Goal: Task Accomplishment & Management: Manage account settings

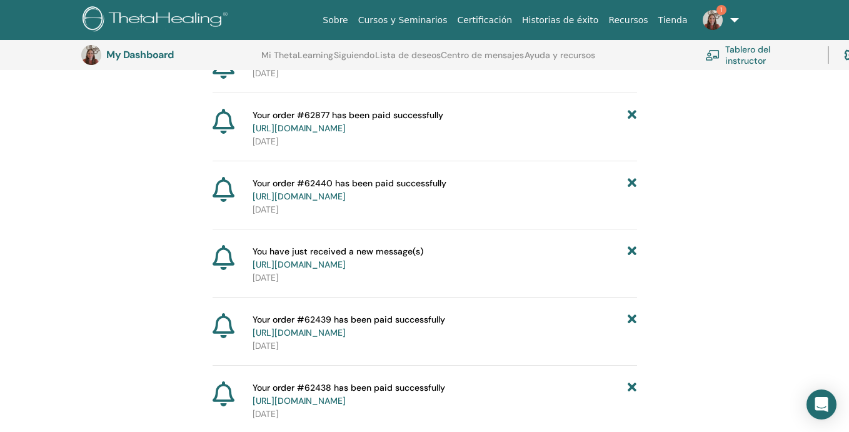
scroll to position [244, 0]
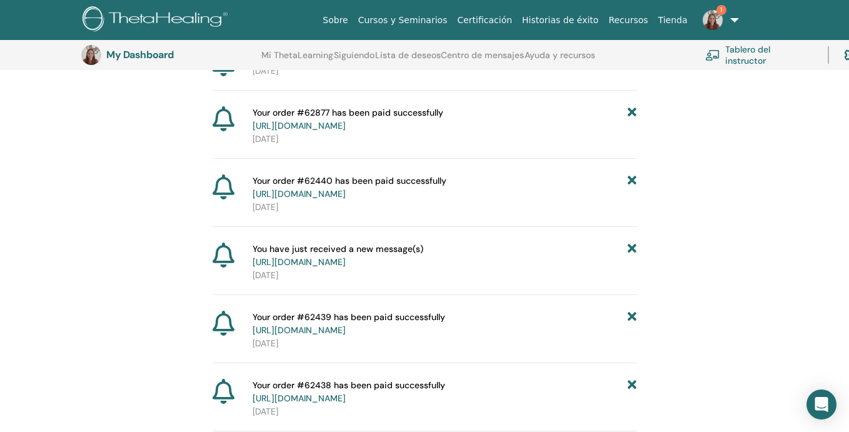
click at [716, 33] on link "1" at bounding box center [717, 20] width 51 height 40
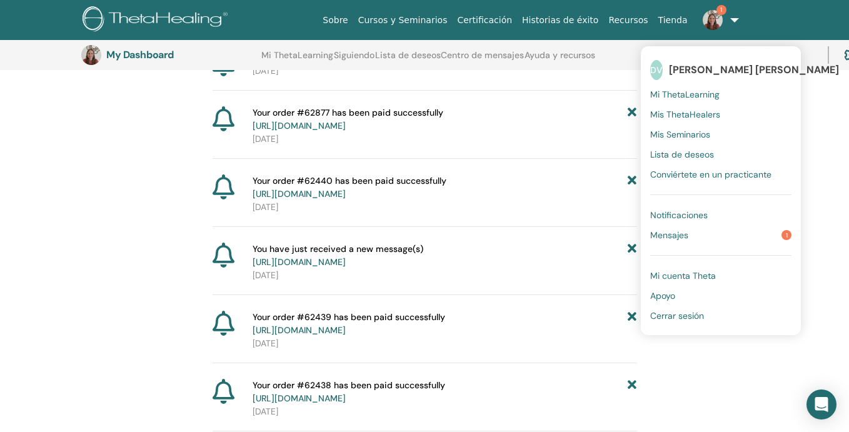
click at [707, 239] on link "Mensajes 1" at bounding box center [720, 235] width 141 height 20
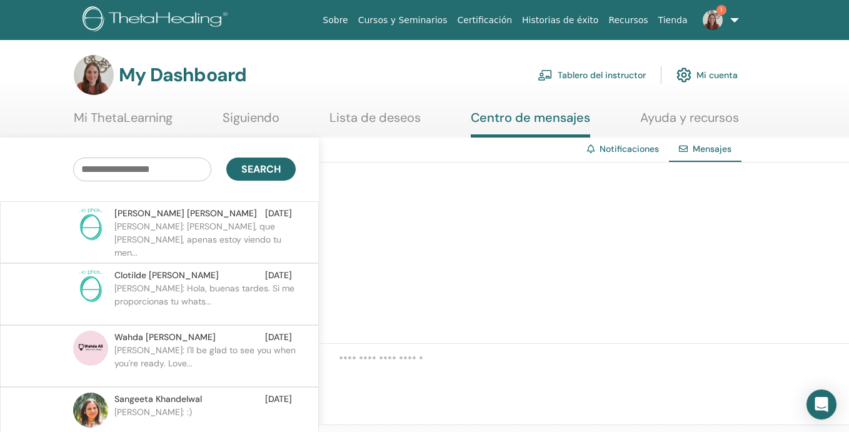
click at [604, 77] on link "Tablero del instructor" at bounding box center [591, 74] width 108 height 27
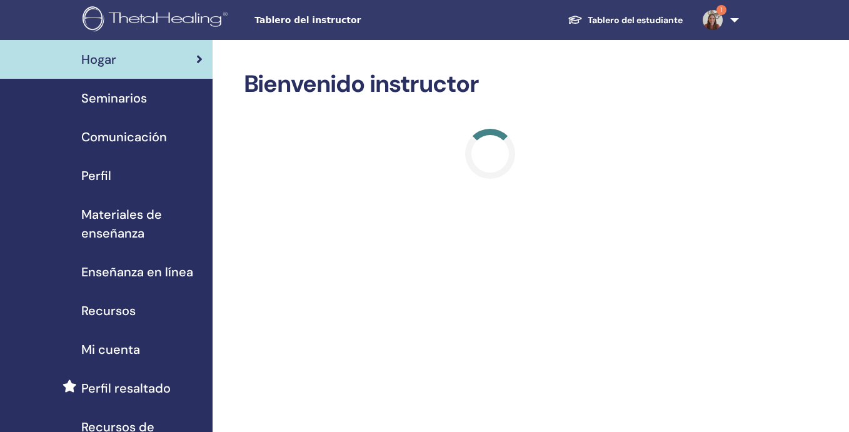
click at [173, 102] on div "Seminarios" at bounding box center [106, 98] width 192 height 19
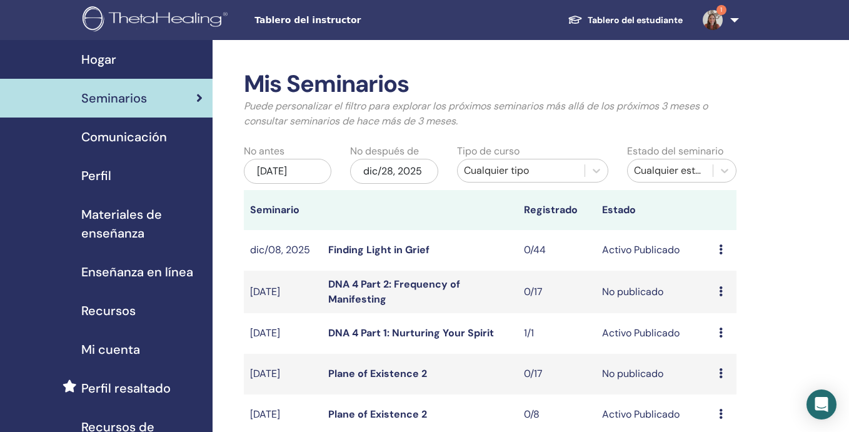
click at [289, 169] on div "[DATE]" at bounding box center [288, 171] width 88 height 25
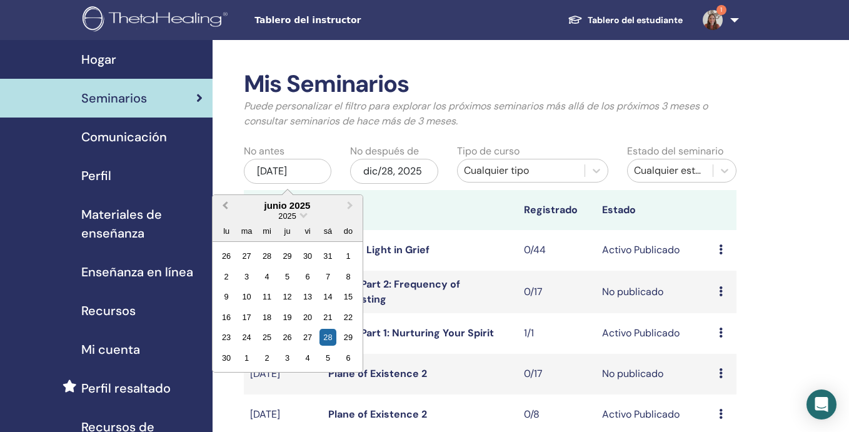
click at [225, 203] on span "Previous Month" at bounding box center [225, 205] width 0 height 13
click at [225, 205] on span "Previous Month" at bounding box center [225, 205] width 0 height 13
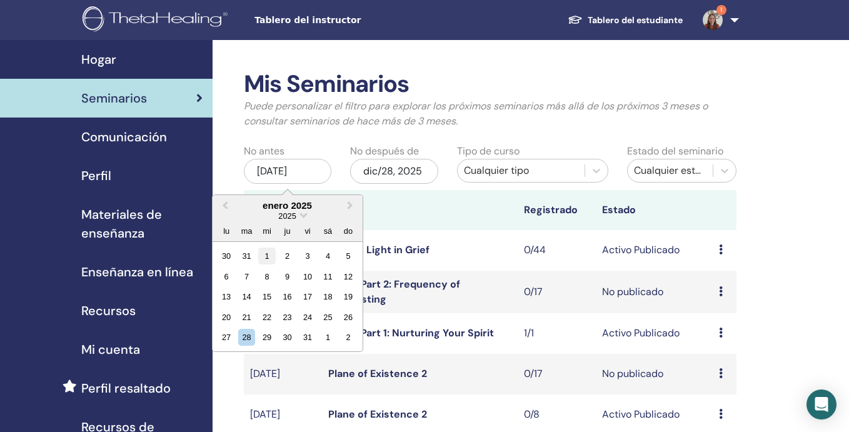
click at [265, 256] on div "1" at bounding box center [266, 255] width 17 height 17
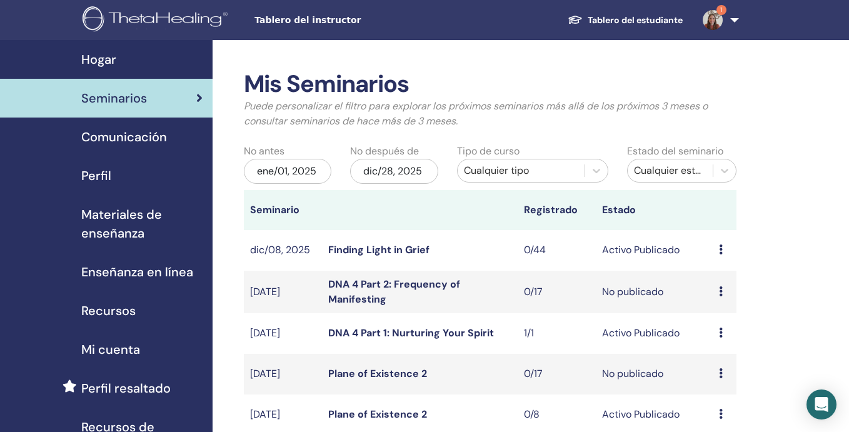
click at [493, 172] on div "Cualquier tipo" at bounding box center [521, 170] width 115 height 15
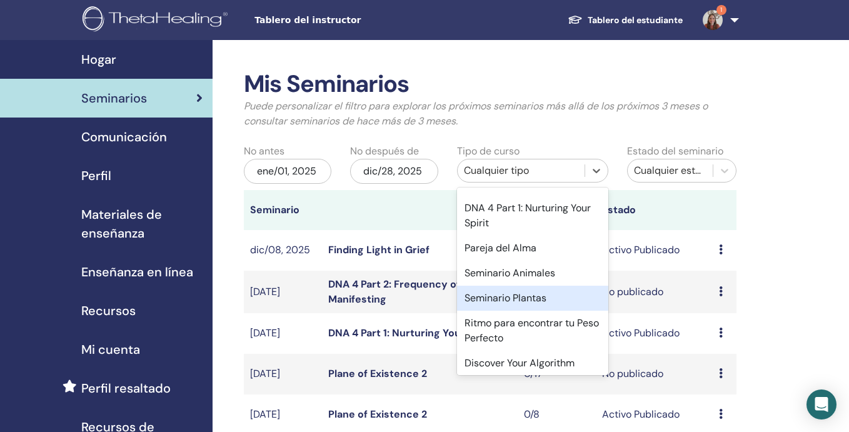
scroll to position [573, 0]
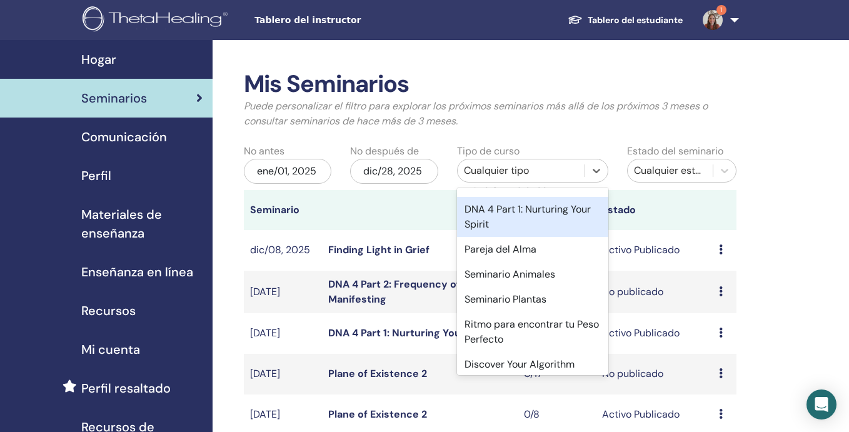
click at [416, 173] on div "dic/28, 2025" at bounding box center [394, 171] width 88 height 25
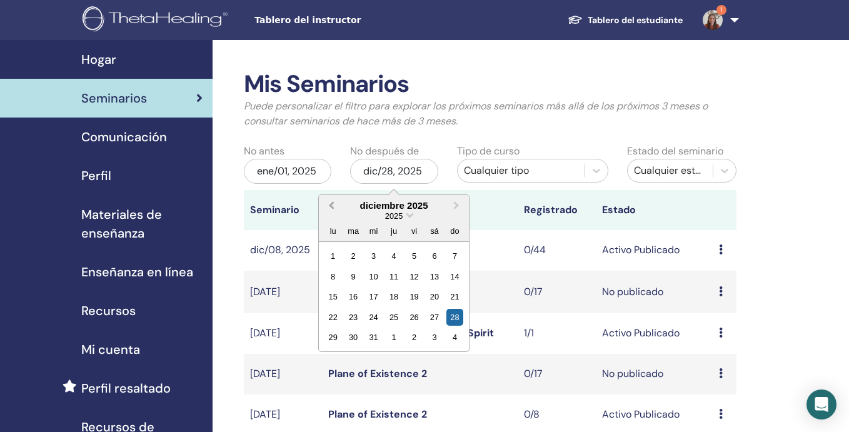
click at [331, 203] on span "Previous Month" at bounding box center [331, 205] width 0 height 13
click at [421, 323] on div "26" at bounding box center [414, 317] width 17 height 17
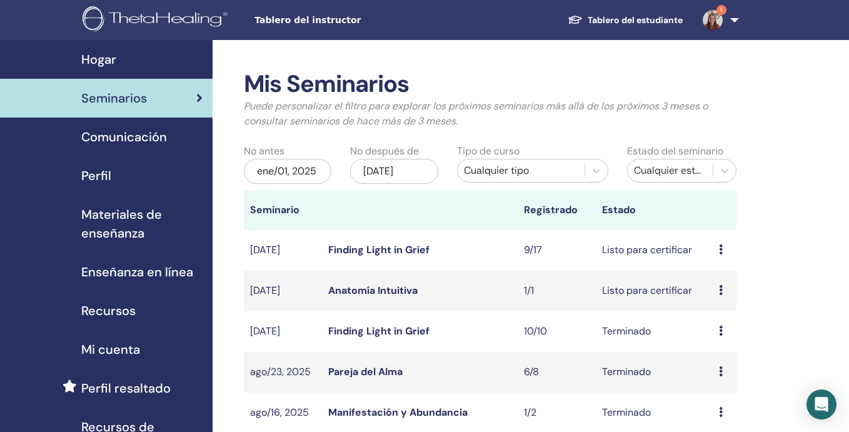
click at [482, 171] on div "Cualquier tipo" at bounding box center [521, 170] width 115 height 15
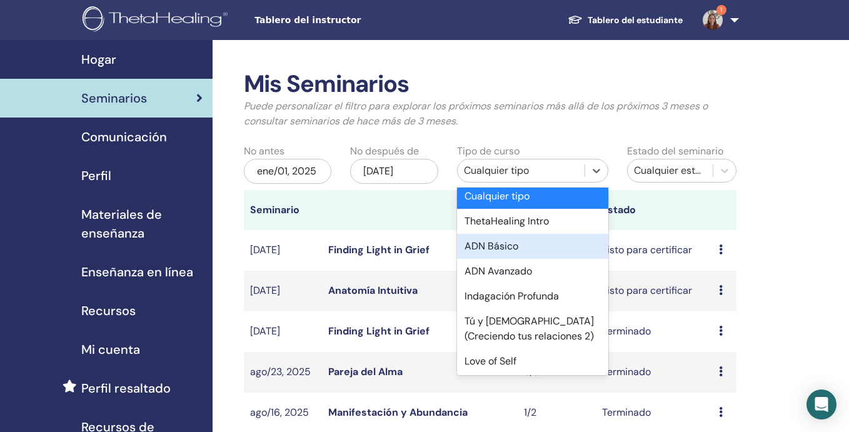
scroll to position [8, 0]
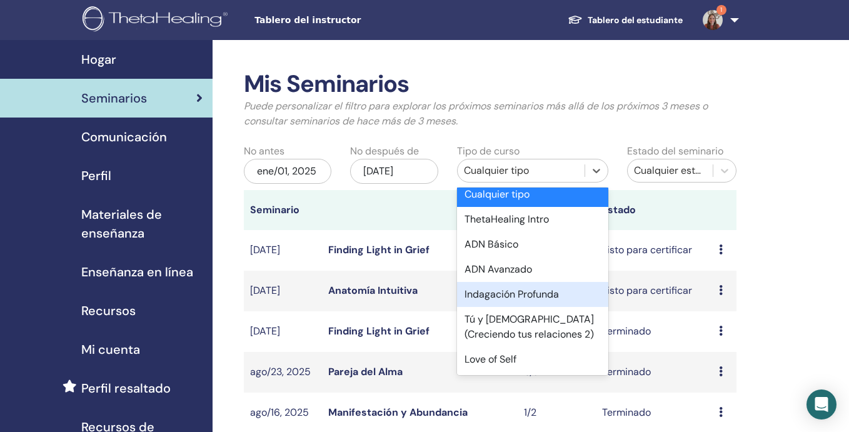
click at [503, 296] on div "Indagación Profunda" at bounding box center [533, 294] width 152 height 25
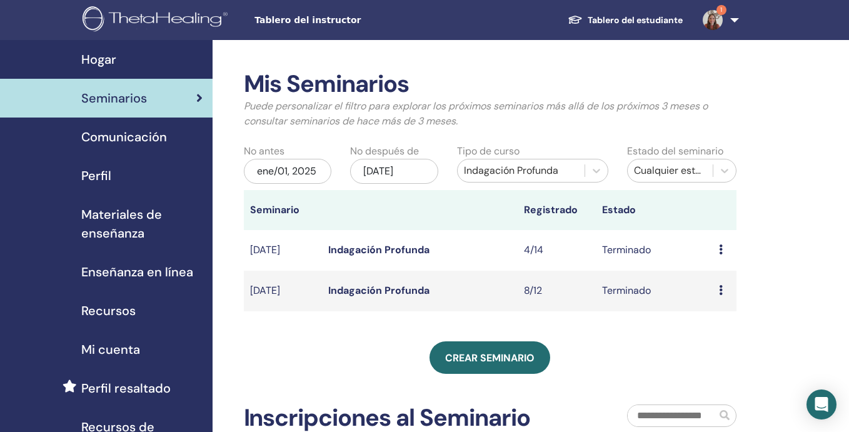
click at [720, 287] on icon at bounding box center [721, 290] width 4 height 10
click at [725, 316] on link "asistentes" at bounding box center [720, 316] width 47 height 13
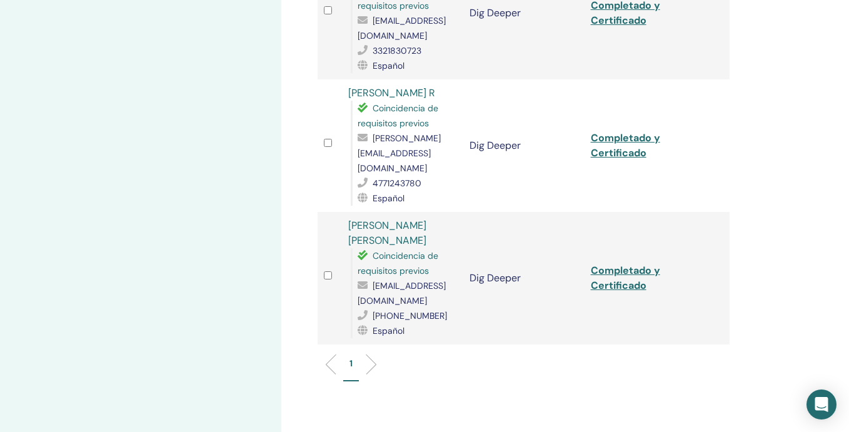
scroll to position [862, 0]
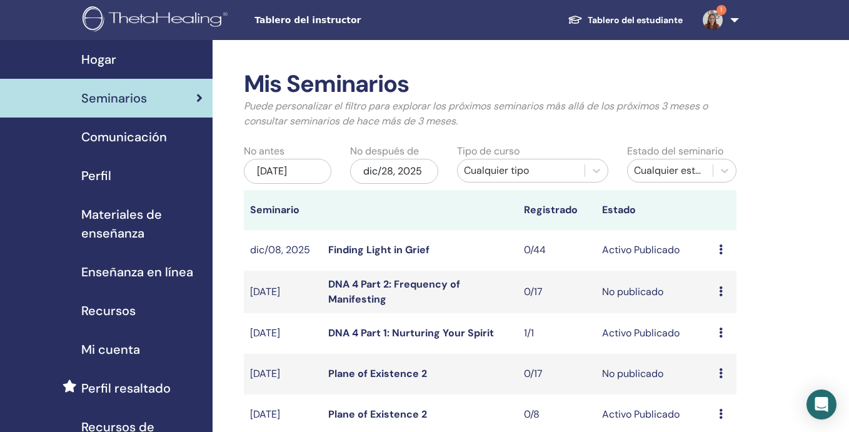
click at [301, 167] on div "[DATE]" at bounding box center [288, 171] width 88 height 25
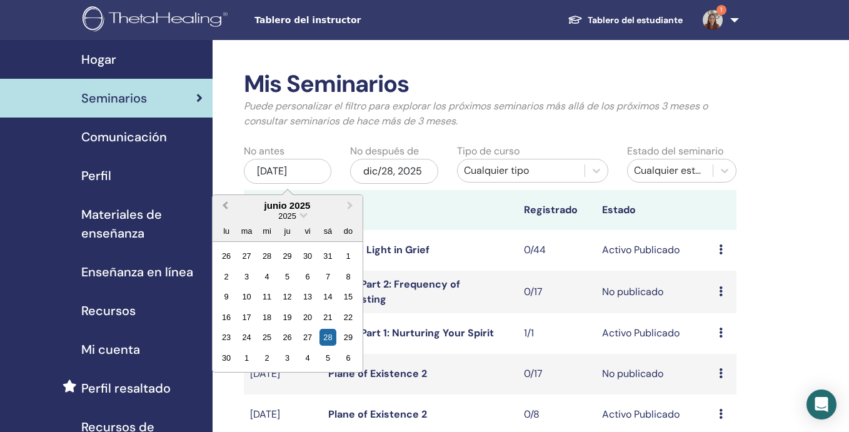
click at [225, 205] on span "Previous Month" at bounding box center [225, 205] width 0 height 13
click at [328, 257] on div "1" at bounding box center [327, 255] width 17 height 17
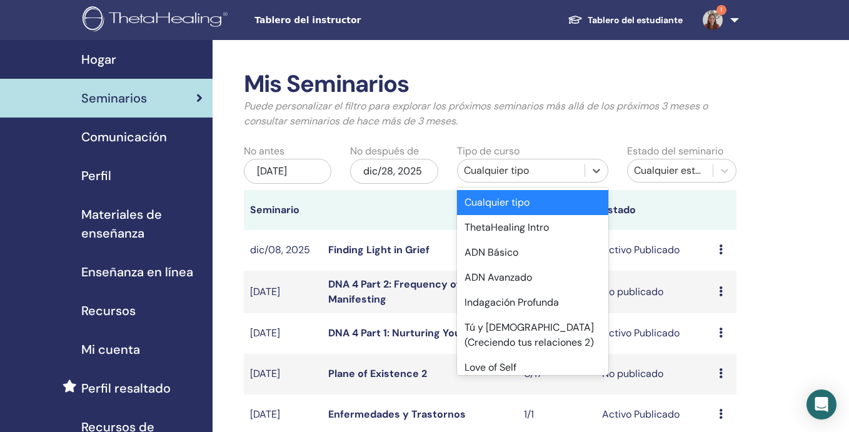
click at [472, 176] on div "Cualquier tipo" at bounding box center [521, 170] width 115 height 15
click at [474, 300] on div "Indagación Profunda" at bounding box center [533, 302] width 152 height 25
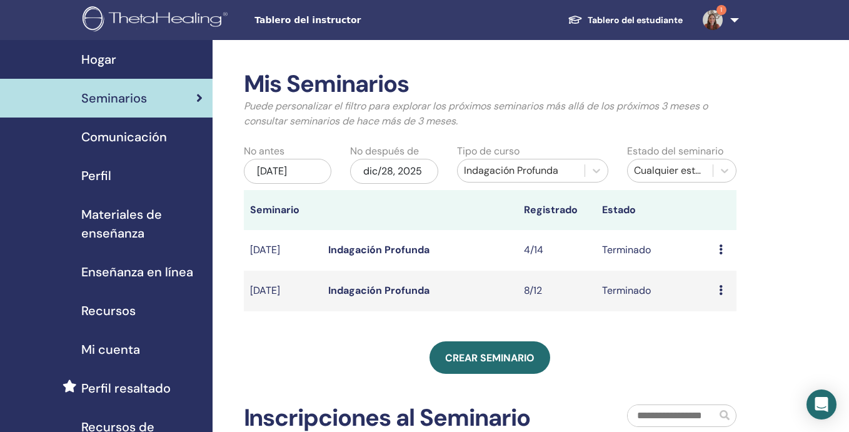
click at [717, 251] on td "Avance asistentes" at bounding box center [724, 250] width 24 height 41
click at [720, 251] on icon at bounding box center [721, 249] width 4 height 10
click at [722, 277] on link "asistentes" at bounding box center [720, 279] width 47 height 13
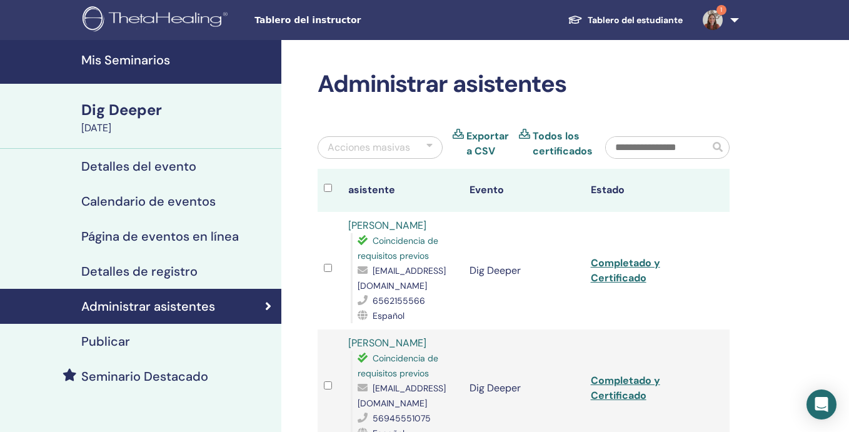
click at [164, 63] on h4 "Mis Seminarios" at bounding box center [177, 59] width 192 height 15
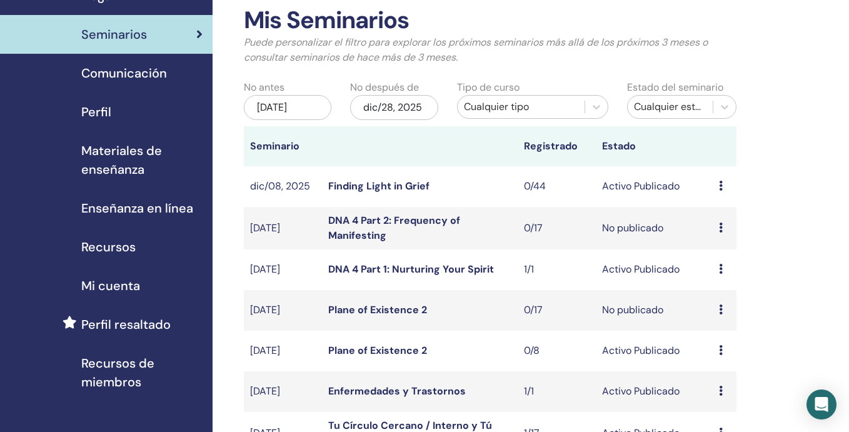
scroll to position [487, 0]
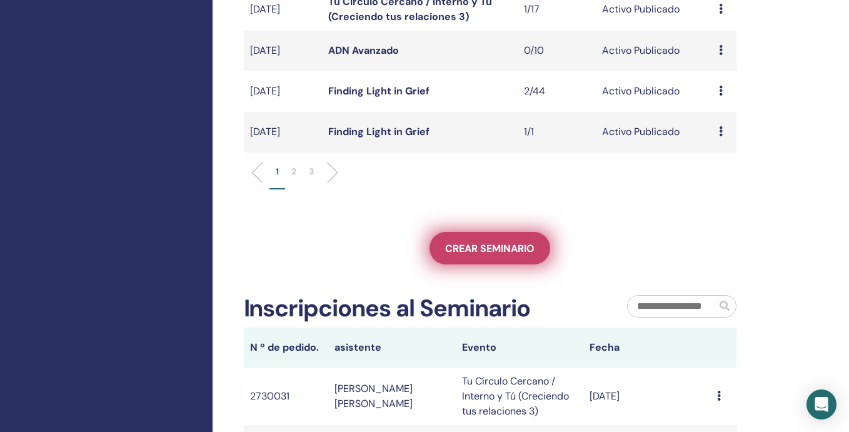
click at [492, 251] on span "Crear seminario" at bounding box center [489, 248] width 89 height 13
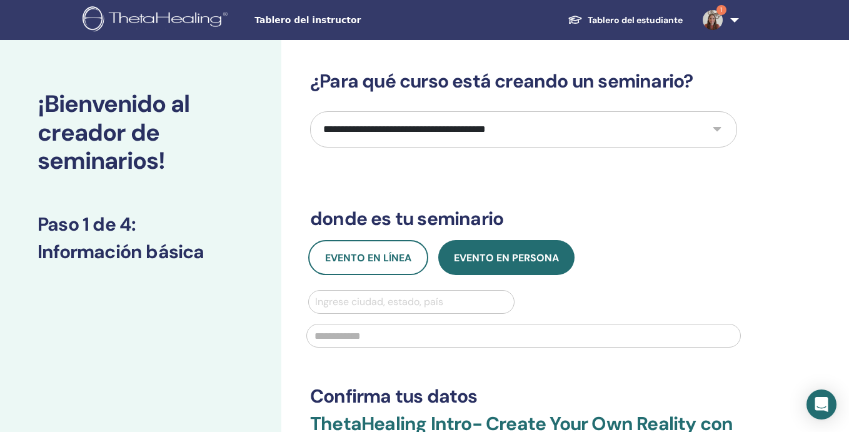
click at [426, 129] on select "**********" at bounding box center [523, 129] width 427 height 36
select select "**"
click at [310, 111] on select "**********" at bounding box center [523, 129] width 427 height 36
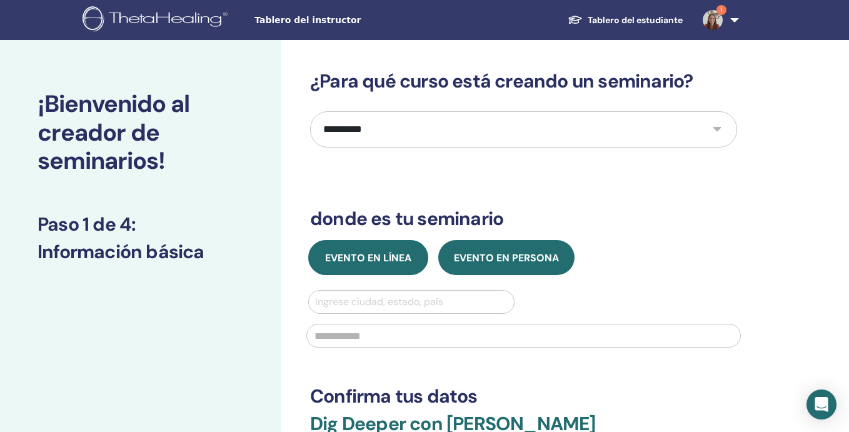
click at [403, 249] on button "Evento en línea" at bounding box center [368, 257] width 120 height 35
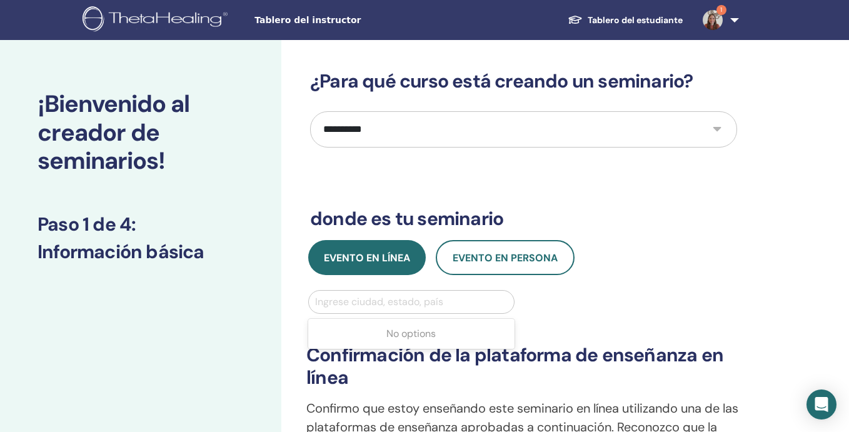
click at [403, 303] on div at bounding box center [411, 301] width 192 height 17
type input "******"
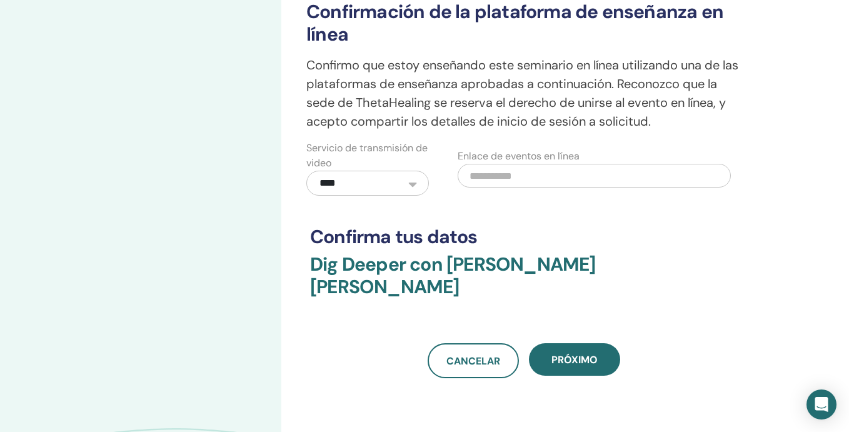
scroll to position [366, 0]
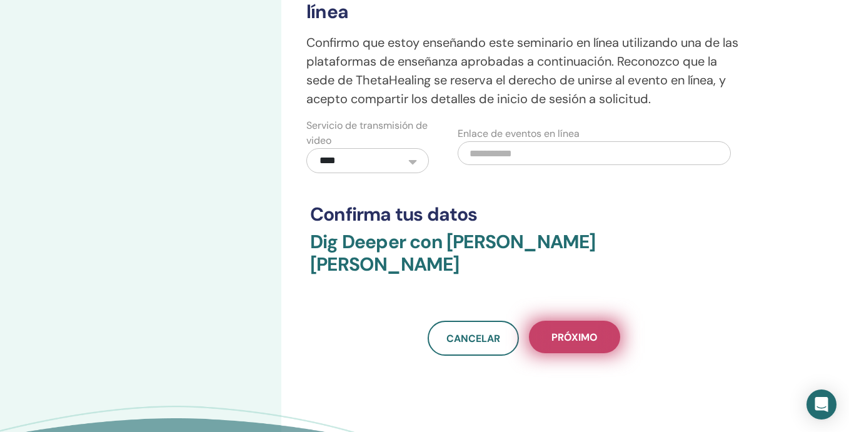
click at [597, 331] on span "próximo" at bounding box center [574, 337] width 46 height 13
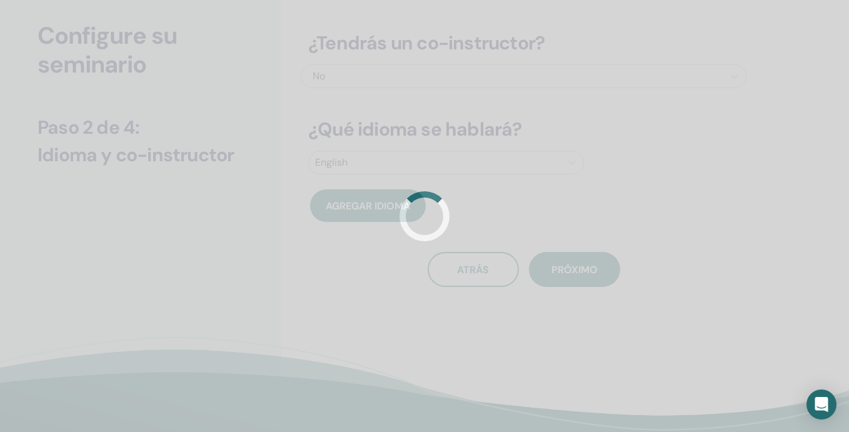
scroll to position [0, 0]
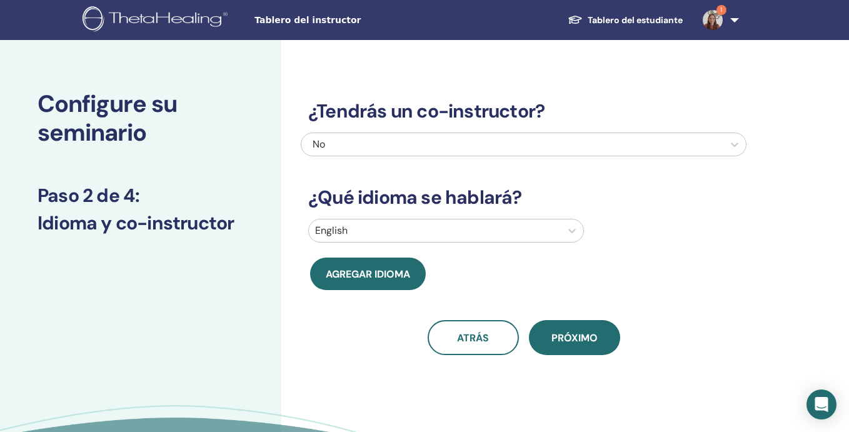
click at [448, 143] on div "No" at bounding box center [480, 144] width 336 height 15
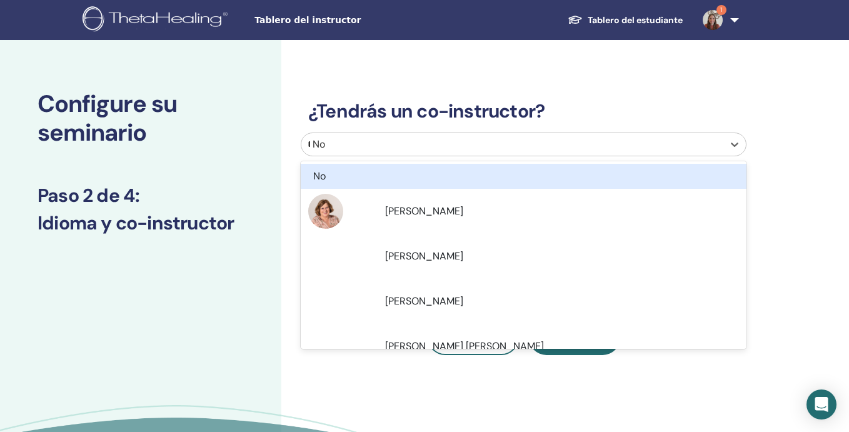
type input "***"
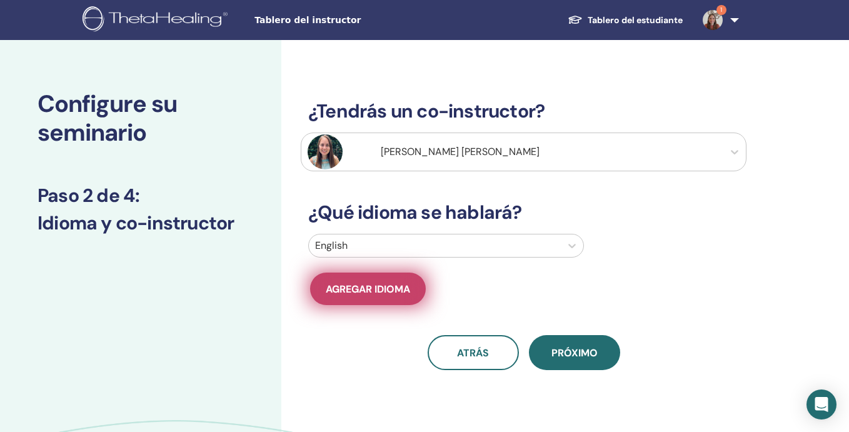
click at [391, 277] on button "Agregar idioma" at bounding box center [368, 288] width 116 height 32
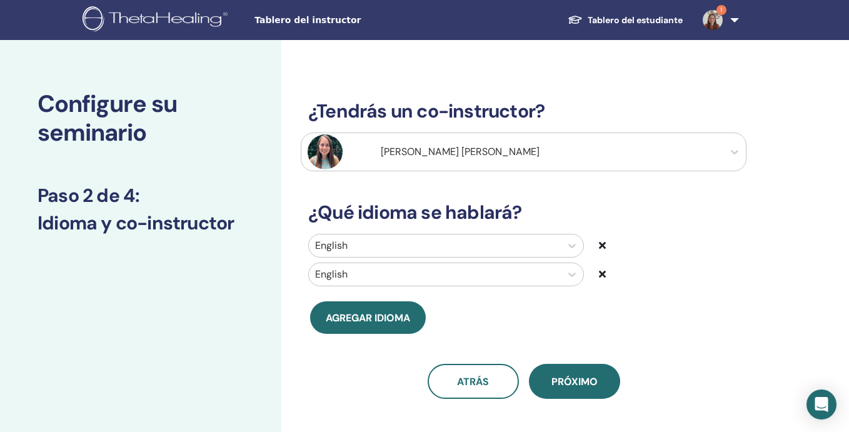
click at [379, 276] on div at bounding box center [434, 274] width 239 height 17
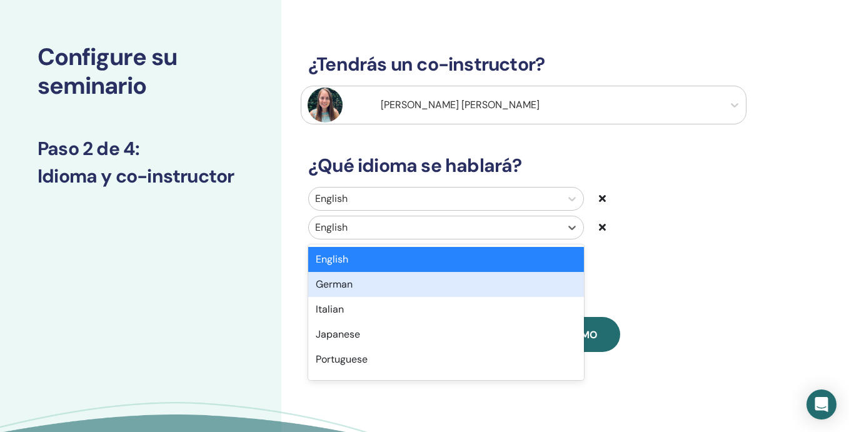
scroll to position [52, 0]
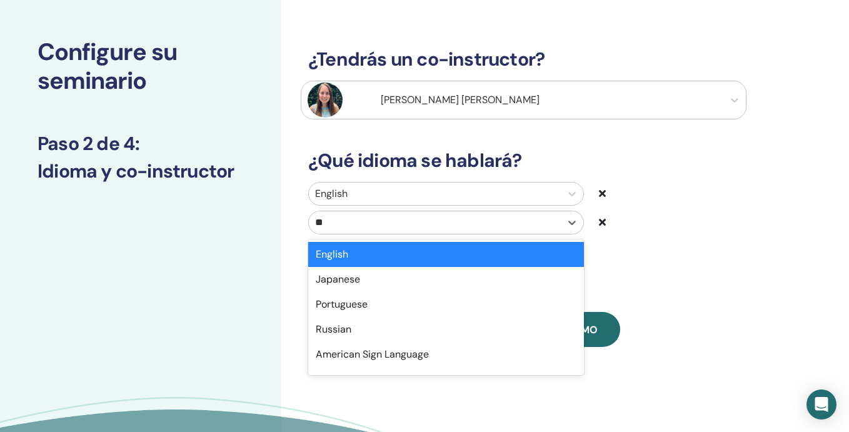
type input "***"
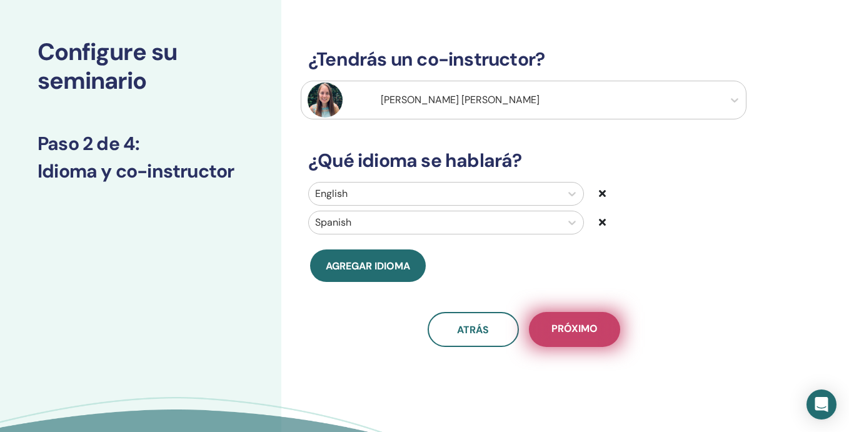
click at [565, 329] on span "próximo" at bounding box center [574, 330] width 46 height 16
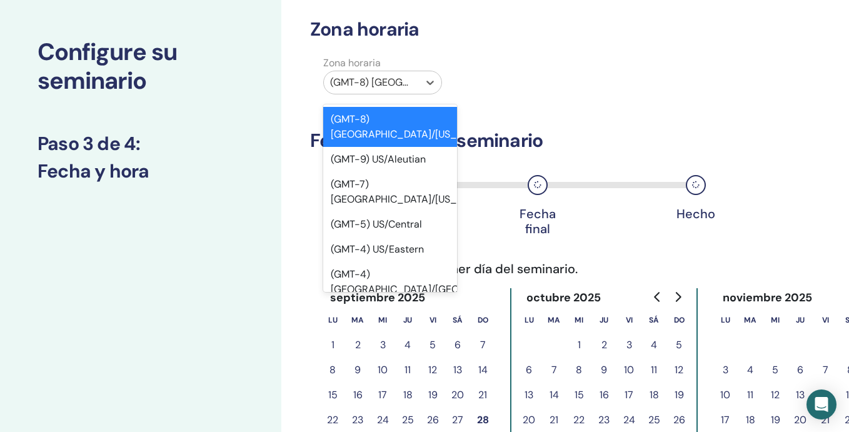
click at [401, 82] on div at bounding box center [371, 82] width 82 height 17
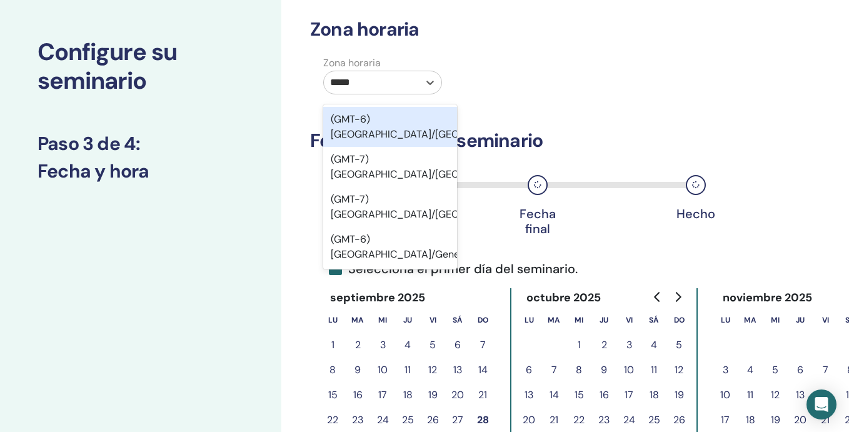
type input "******"
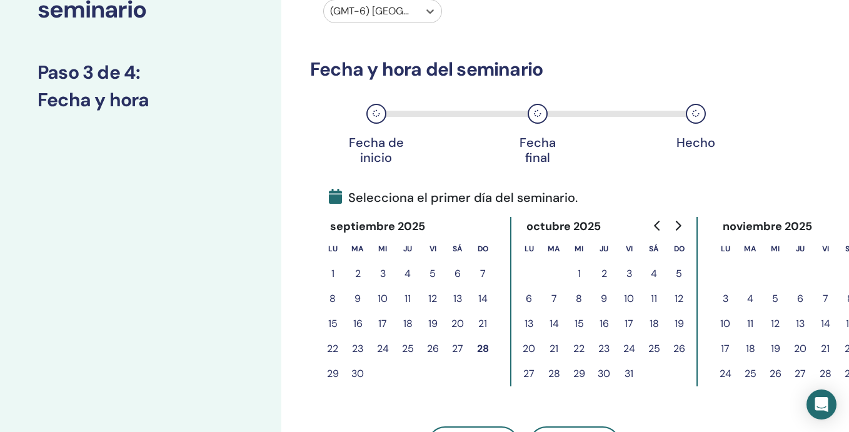
scroll to position [139, 0]
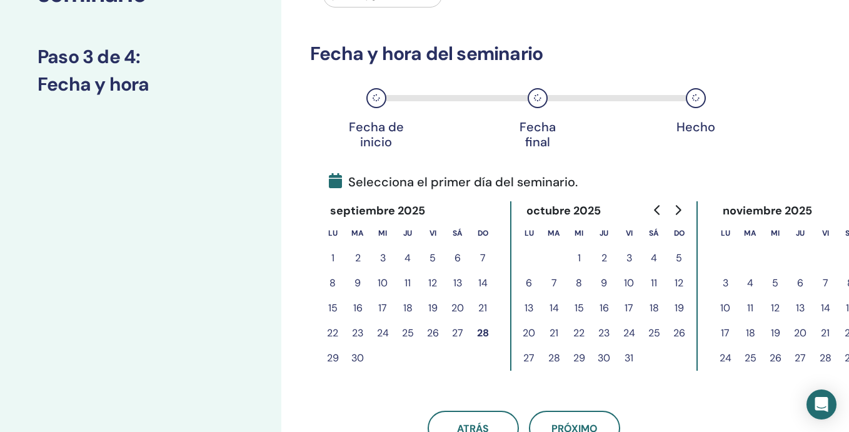
click at [677, 209] on icon "Go to next month" at bounding box center [677, 210] width 10 height 10
click at [654, 309] on button "15" at bounding box center [653, 308] width 25 height 25
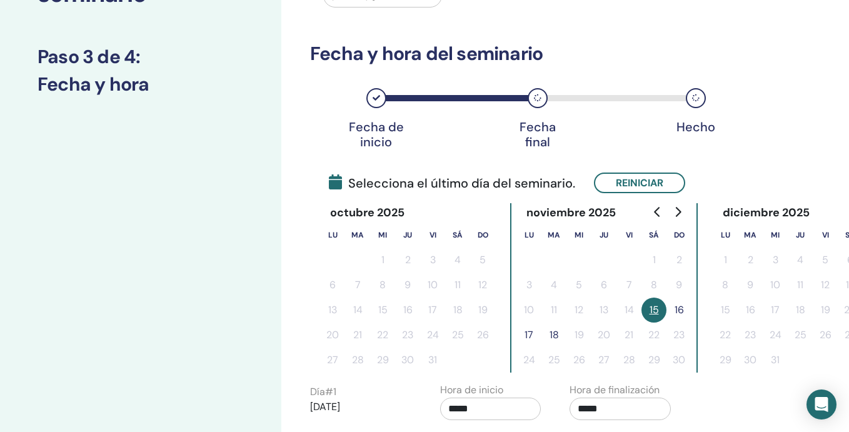
click at [679, 305] on button "16" at bounding box center [678, 309] width 25 height 25
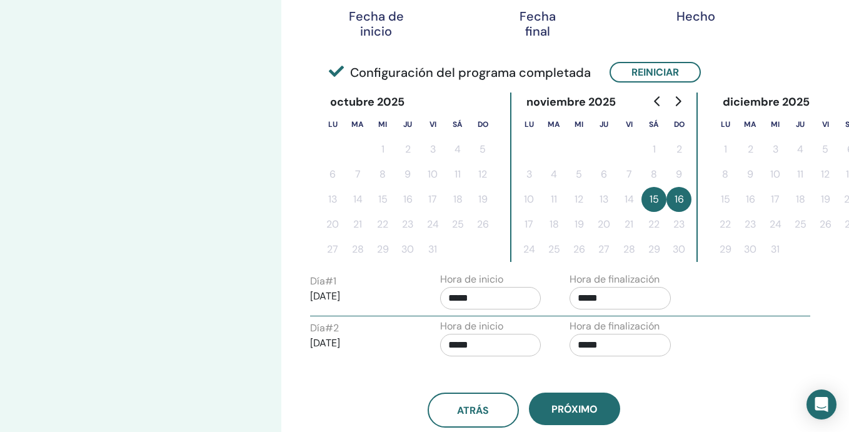
scroll to position [261, 0]
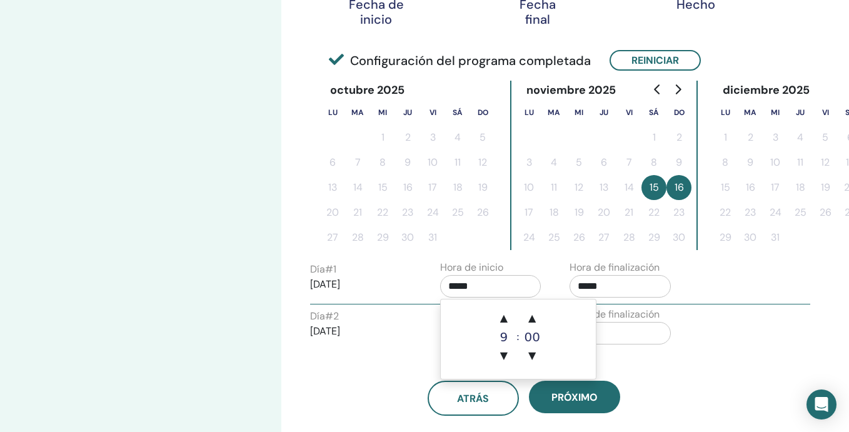
click at [461, 283] on input "*****" at bounding box center [490, 286] width 101 height 22
click at [504, 317] on span "▲" at bounding box center [503, 318] width 25 height 25
type input "*****"
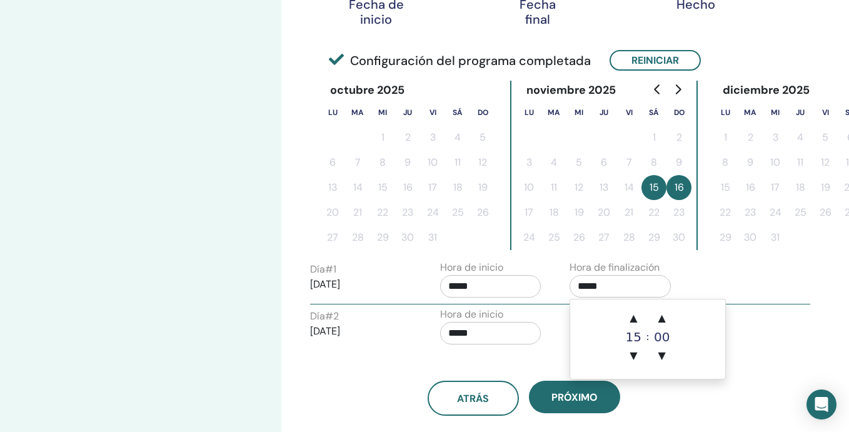
click at [580, 289] on input "*****" at bounding box center [619, 286] width 101 height 22
click at [630, 316] on span "▲" at bounding box center [632, 318] width 25 height 25
type input "*****"
click at [552, 304] on div "Día # 1 2025/11/15 Hora de inicio ***** Hora de finalización *****" at bounding box center [560, 282] width 500 height 44
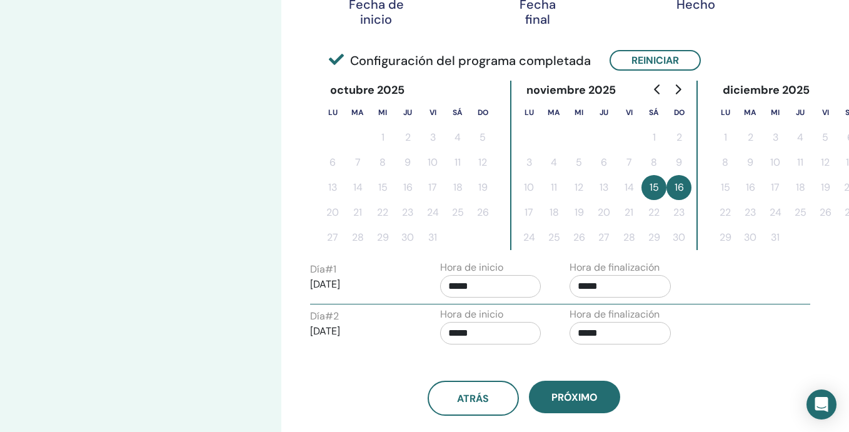
click at [470, 331] on input "*****" at bounding box center [490, 333] width 101 height 22
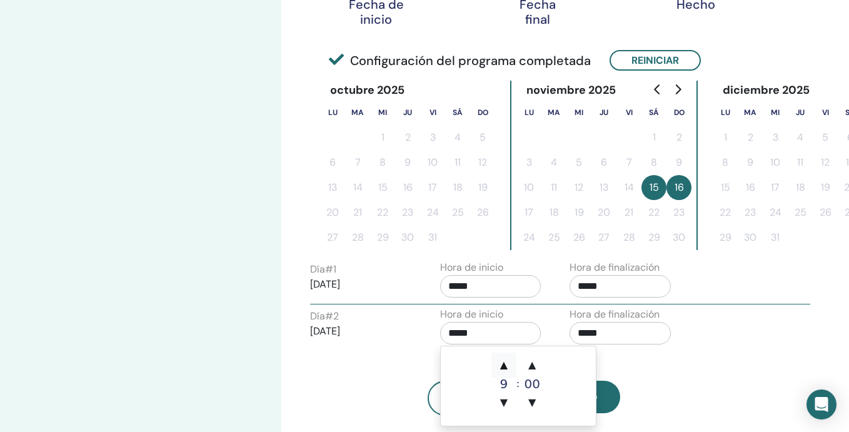
click at [504, 365] on span "▲" at bounding box center [503, 364] width 25 height 25
type input "*****"
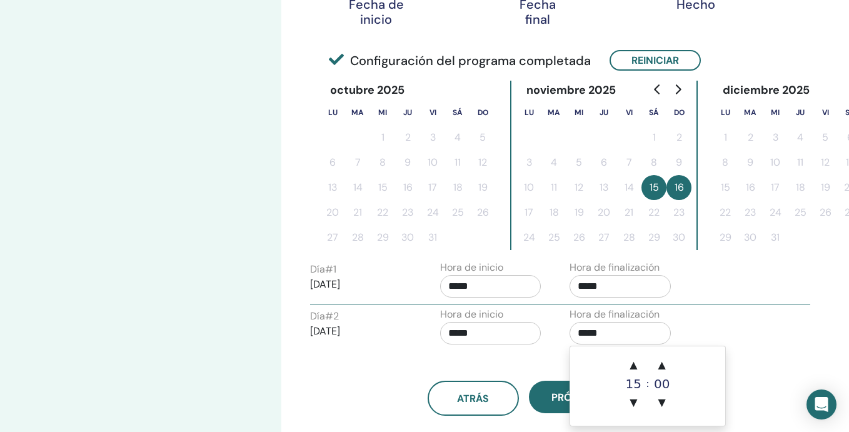
click at [583, 338] on input "*****" at bounding box center [619, 333] width 101 height 22
click at [627, 362] on span "▲" at bounding box center [632, 364] width 25 height 25
click at [557, 351] on div "atrás próximo" at bounding box center [524, 383] width 446 height 65
click at [583, 339] on input "*****" at bounding box center [619, 333] width 101 height 22
click at [629, 392] on span "▼" at bounding box center [632, 402] width 25 height 25
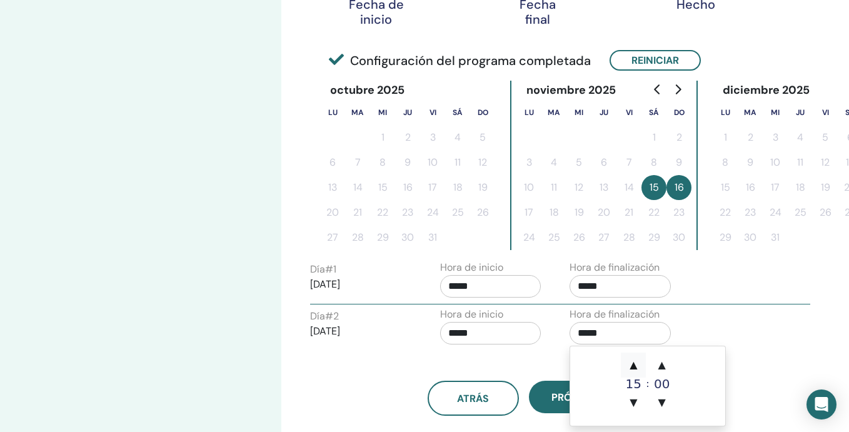
click at [632, 361] on span "▲" at bounding box center [632, 364] width 25 height 25
click at [663, 404] on span "▼" at bounding box center [661, 402] width 25 height 25
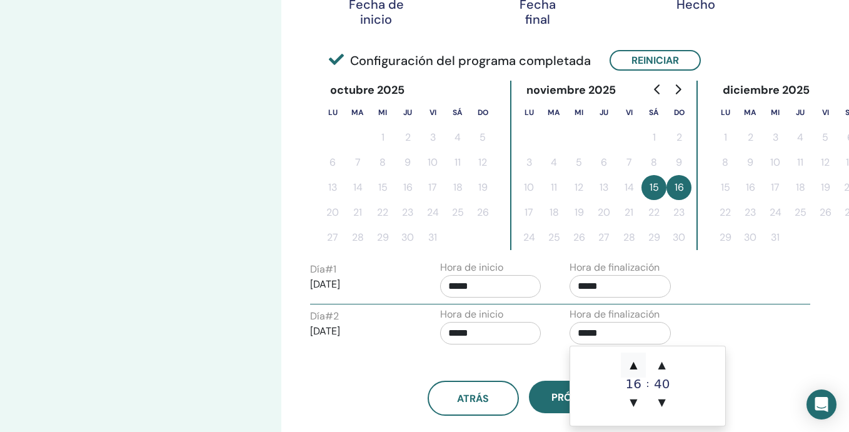
click at [634, 359] on span "▲" at bounding box center [632, 364] width 25 height 25
click at [659, 364] on span "▲" at bounding box center [661, 364] width 25 height 25
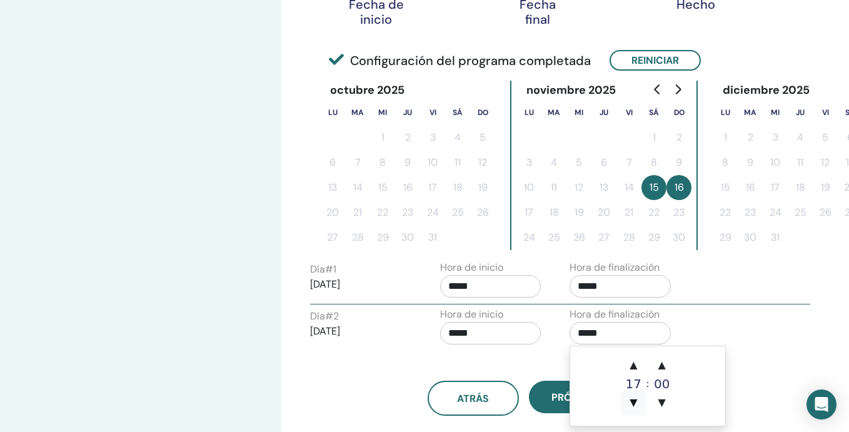
click at [629, 398] on span "▼" at bounding box center [632, 402] width 25 height 25
type input "*****"
click at [735, 381] on div "atrás próximo" at bounding box center [524, 398] width 446 height 35
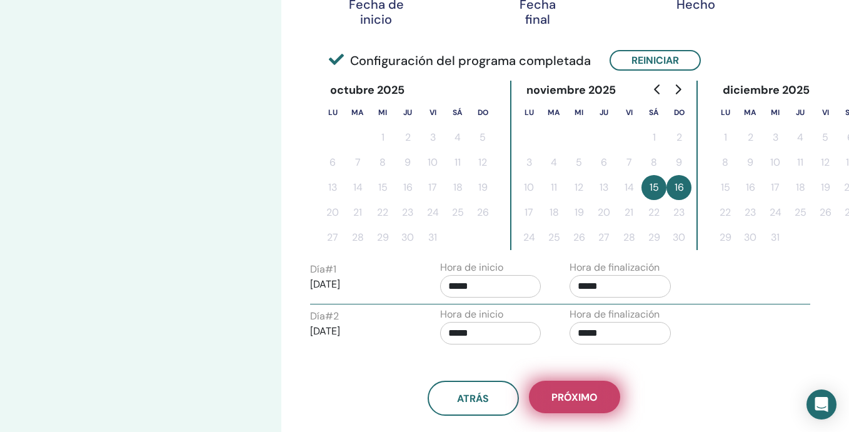
click at [582, 392] on span "próximo" at bounding box center [574, 397] width 46 height 13
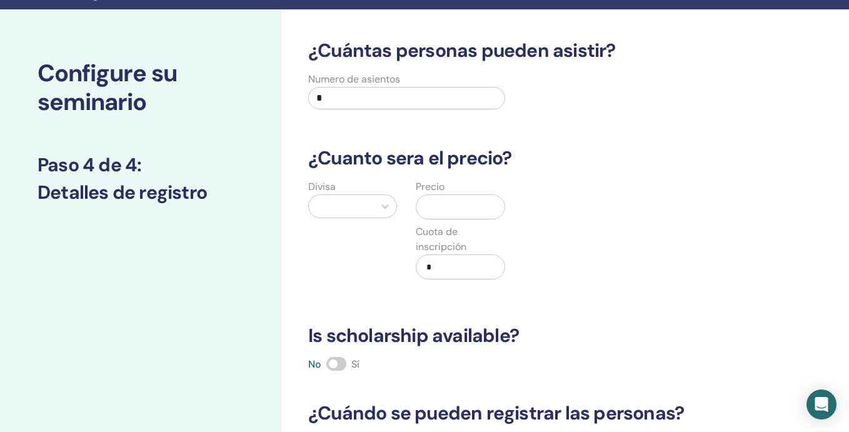
scroll to position [0, 0]
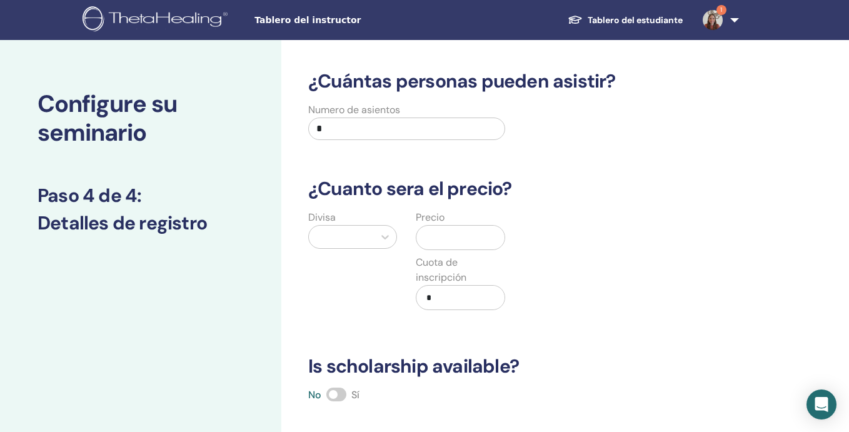
click at [336, 127] on input "*" at bounding box center [406, 128] width 197 height 22
type input "*"
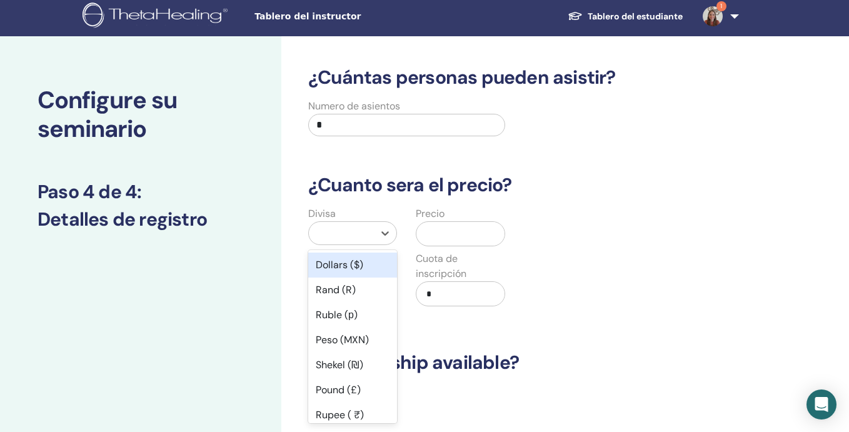
click at [369, 236] on div at bounding box center [341, 233] width 65 height 22
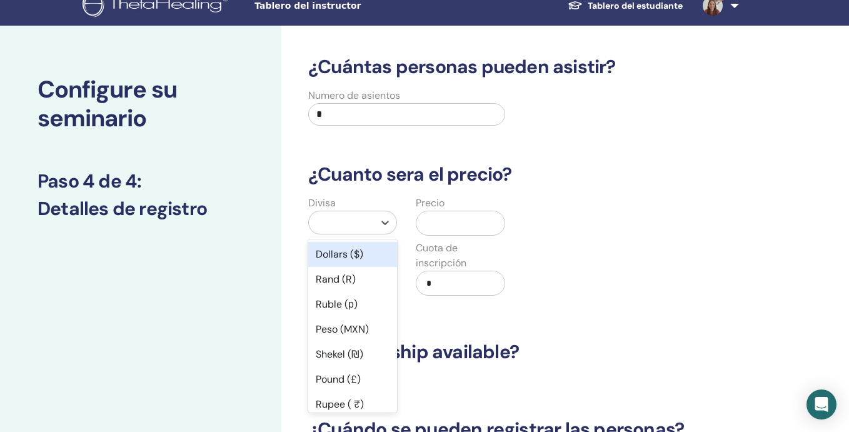
click at [363, 253] on div "Dollars ($)" at bounding box center [352, 254] width 89 height 25
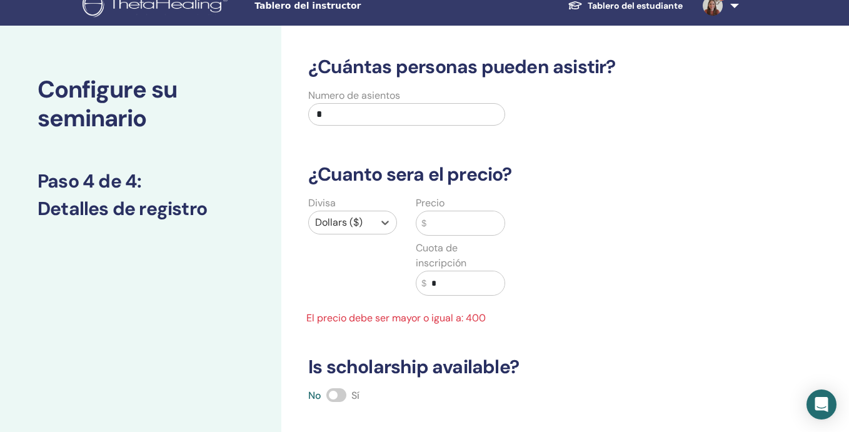
click at [451, 229] on input "text" at bounding box center [465, 223] width 78 height 24
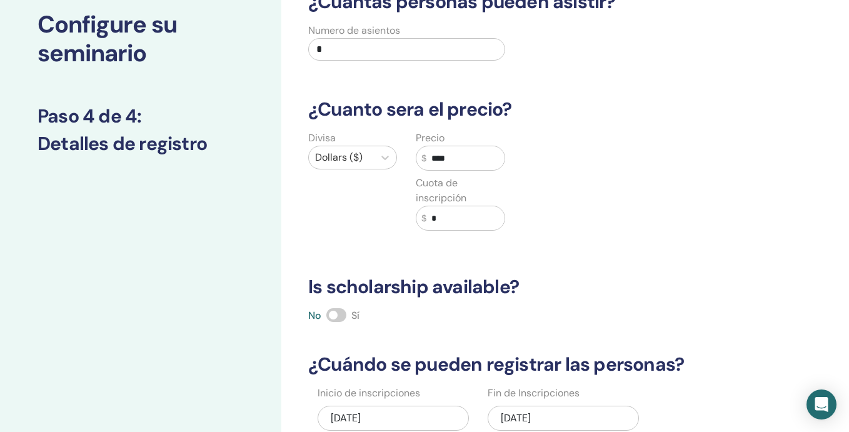
scroll to position [84, 0]
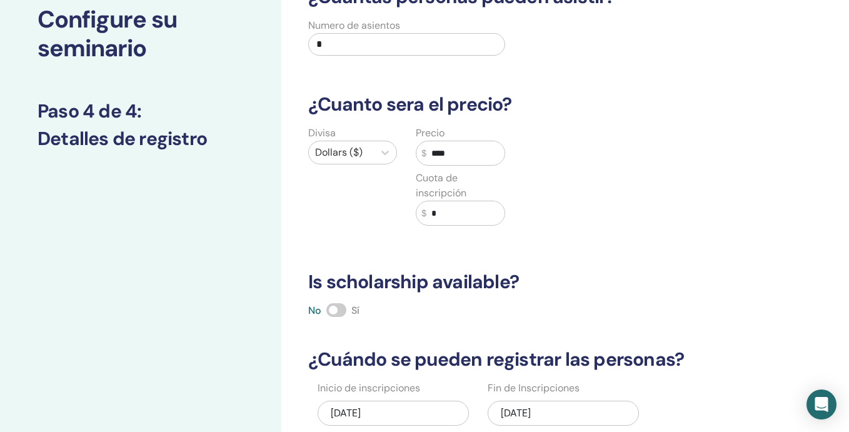
type input "****"
click at [342, 308] on span at bounding box center [336, 310] width 20 height 14
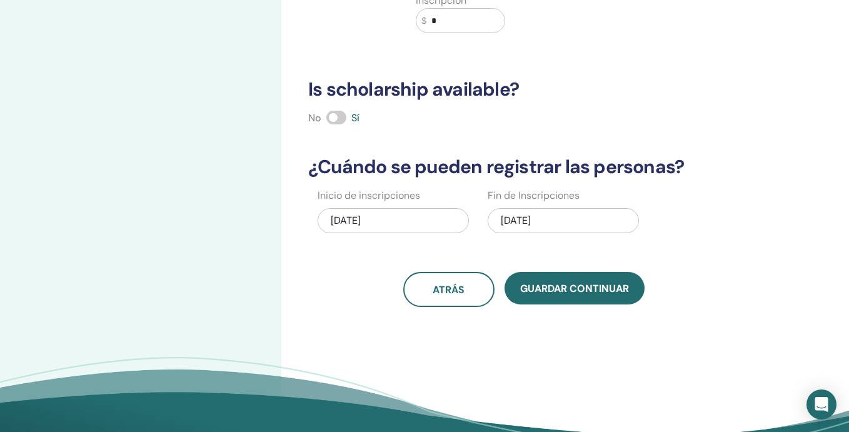
scroll to position [292, 0]
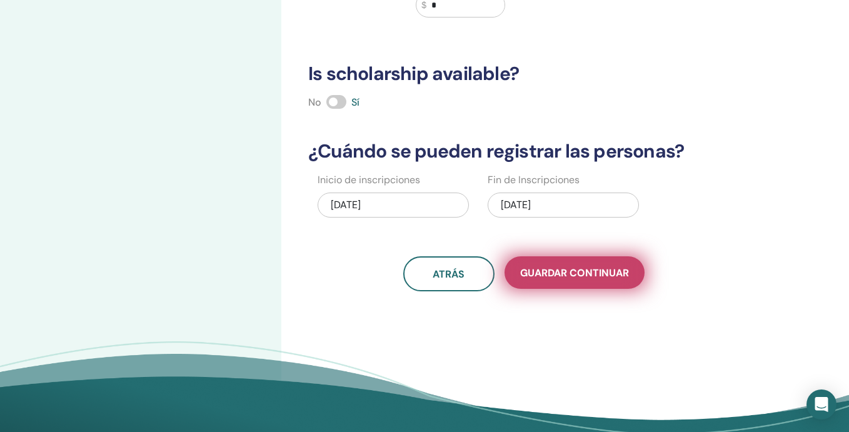
click at [547, 276] on span "Guardar Continuar" at bounding box center [574, 272] width 109 height 13
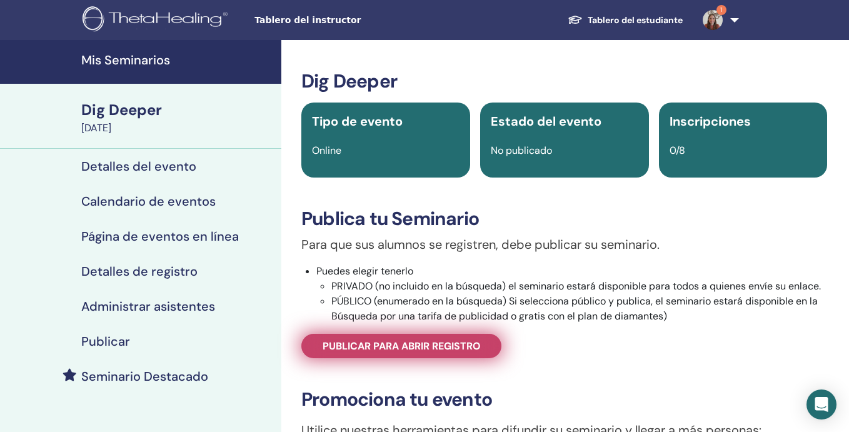
click at [441, 349] on span "Publicar para abrir registro" at bounding box center [401, 345] width 158 height 13
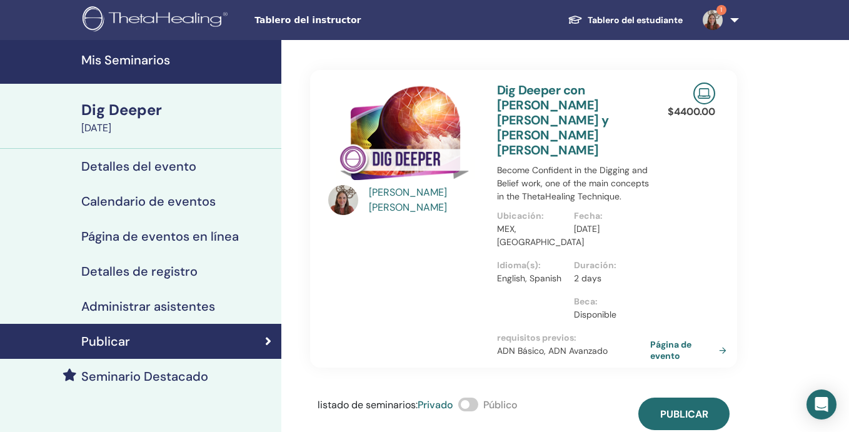
click at [475, 397] on span at bounding box center [468, 404] width 20 height 14
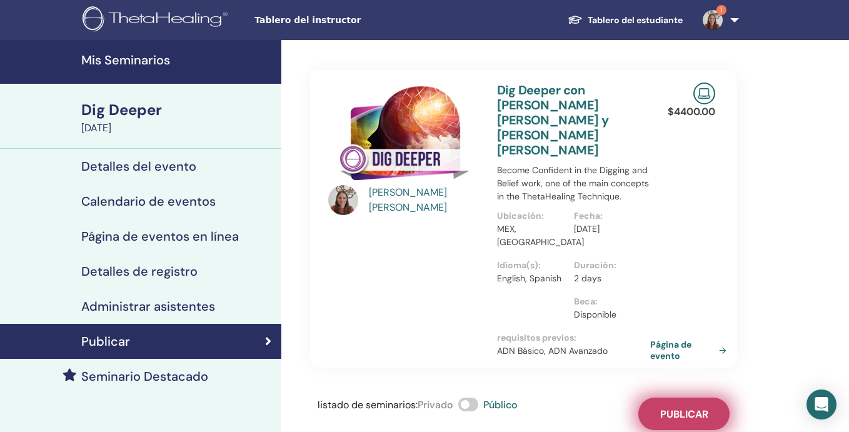
click at [681, 407] on span "Publicar" at bounding box center [684, 413] width 48 height 13
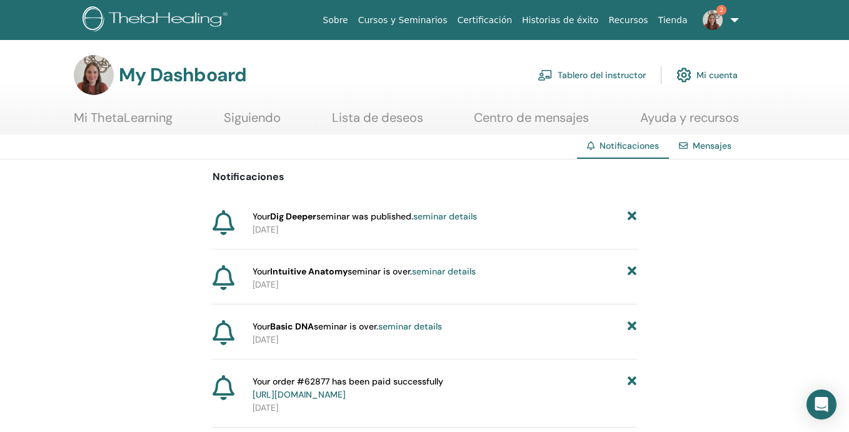
click at [712, 19] on img at bounding box center [712, 20] width 20 height 20
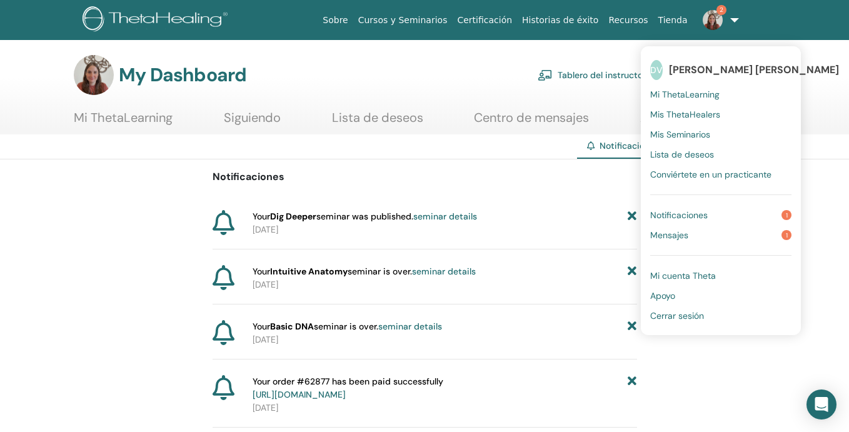
click at [695, 214] on span "Notificaciones" at bounding box center [678, 214] width 57 height 11
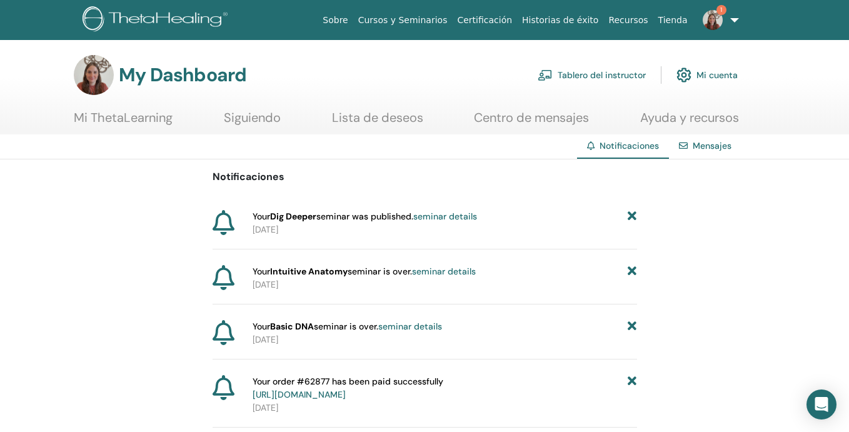
click at [411, 326] on link "seminar details" at bounding box center [410, 326] width 64 height 11
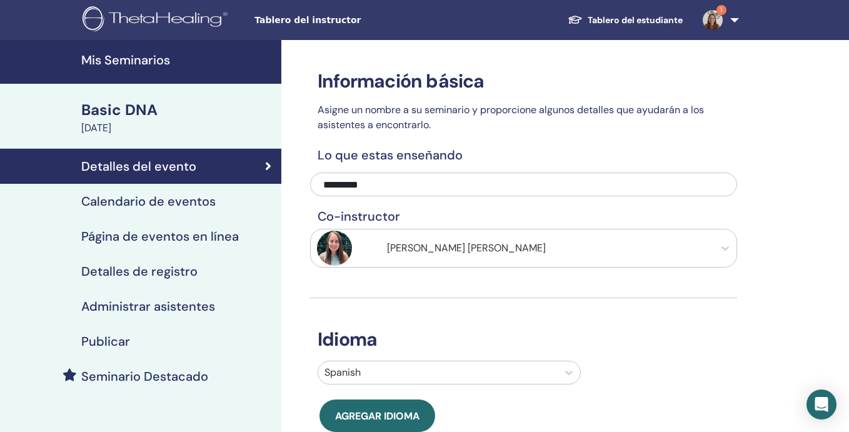
click at [161, 62] on h4 "Mis Seminarios" at bounding box center [177, 59] width 192 height 15
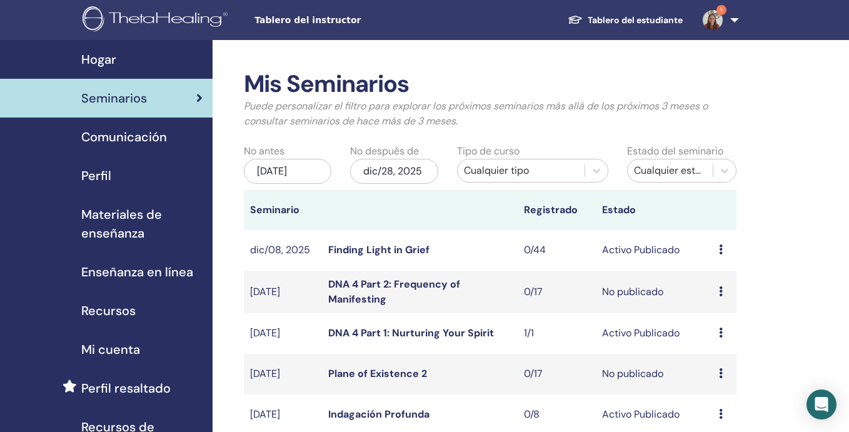
click at [504, 172] on div "Cualquier tipo" at bounding box center [521, 170] width 115 height 15
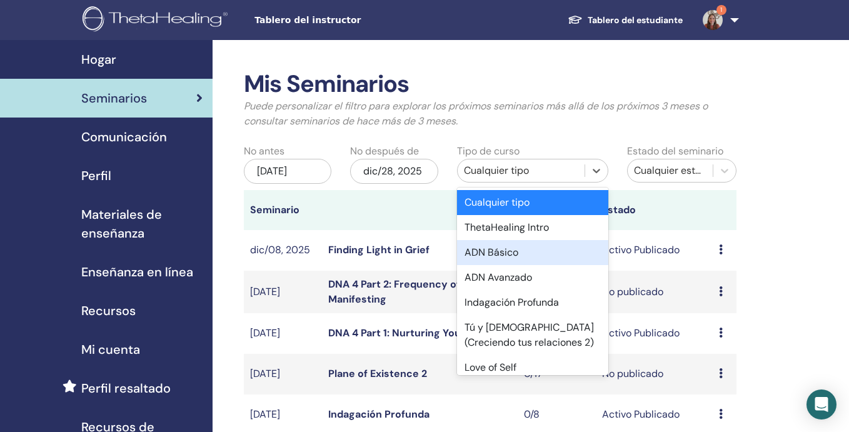
click at [505, 259] on div "ADN Básico" at bounding box center [533, 252] width 152 height 25
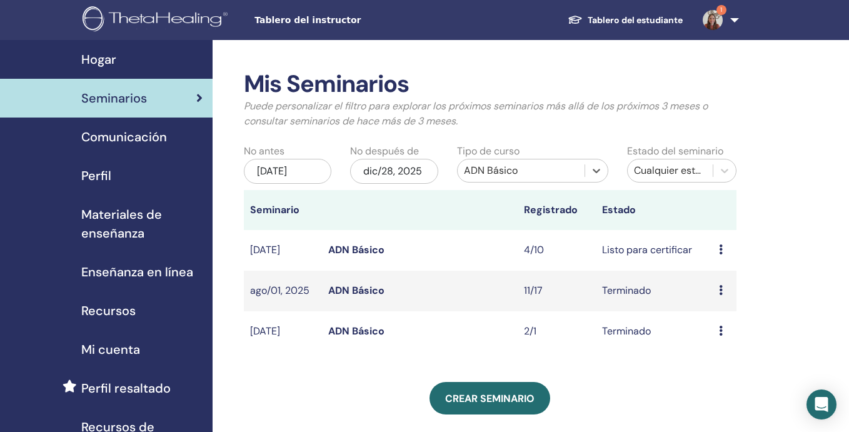
click at [722, 250] on icon at bounding box center [721, 249] width 4 height 10
click at [722, 296] on link "asistentes" at bounding box center [722, 297] width 47 height 13
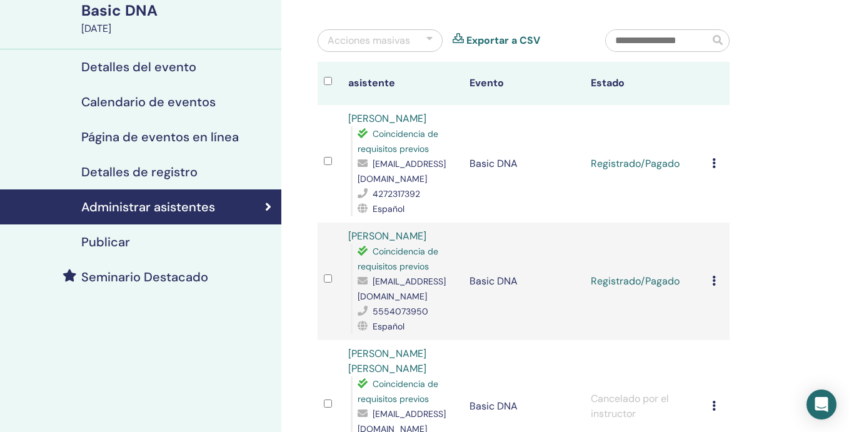
scroll to position [94, 0]
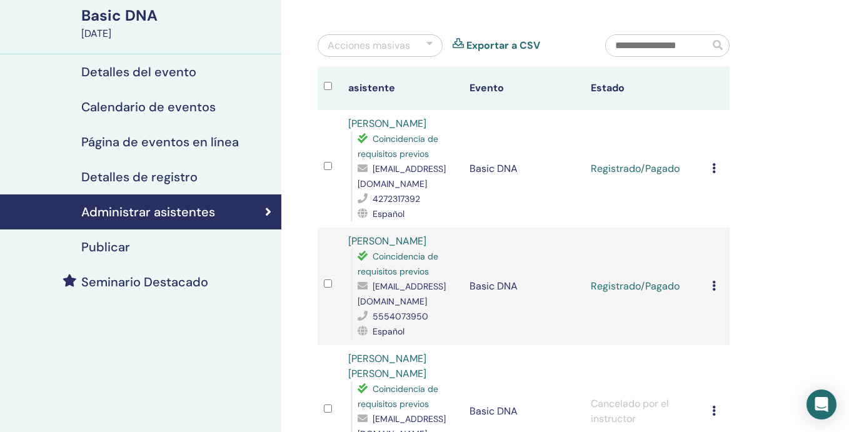
click at [712, 169] on icon at bounding box center [714, 168] width 4 height 10
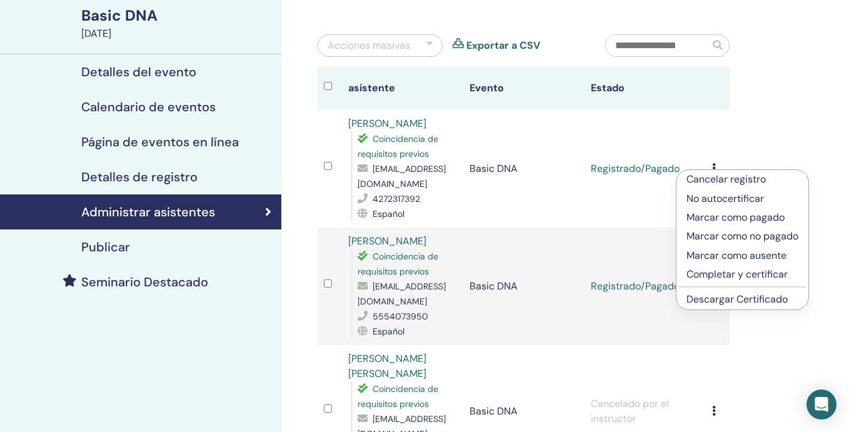
click at [723, 273] on p "Completar y certificar" at bounding box center [742, 274] width 112 height 15
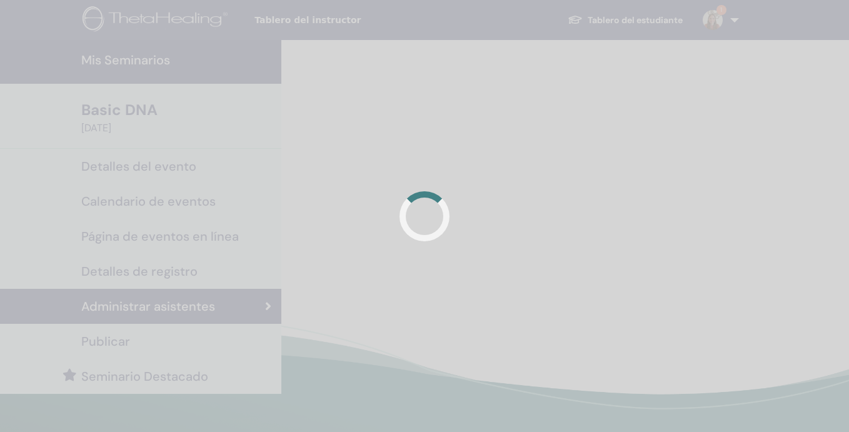
scroll to position [94, 0]
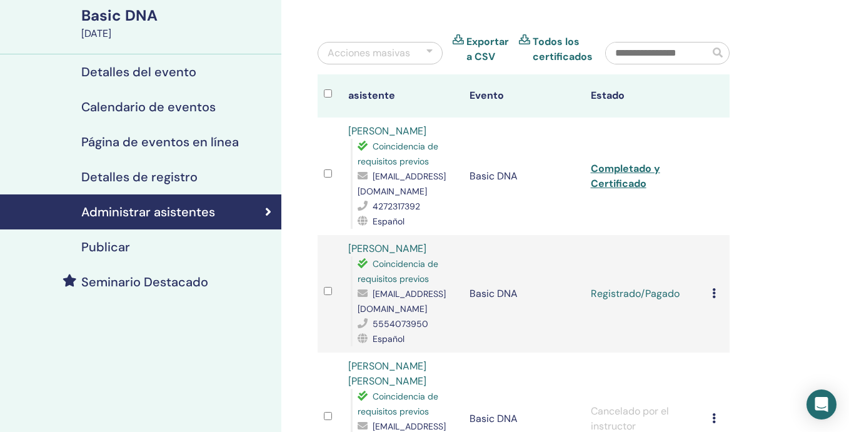
click at [714, 292] on icon at bounding box center [714, 293] width 4 height 10
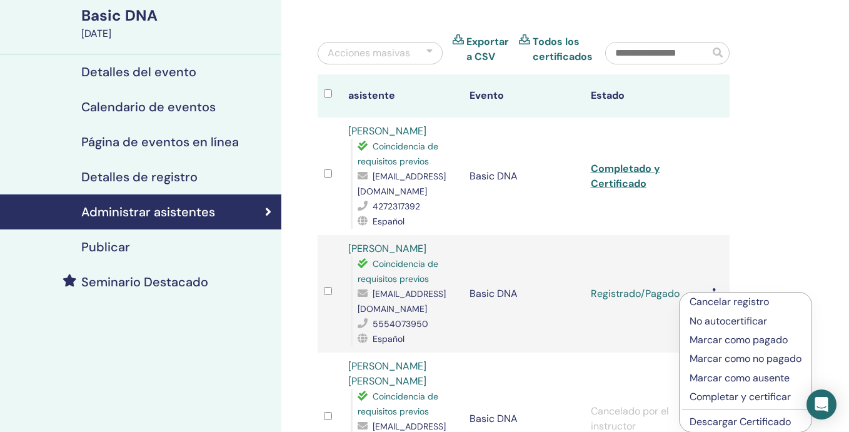
click at [723, 397] on p "Completar y certificar" at bounding box center [745, 396] width 112 height 15
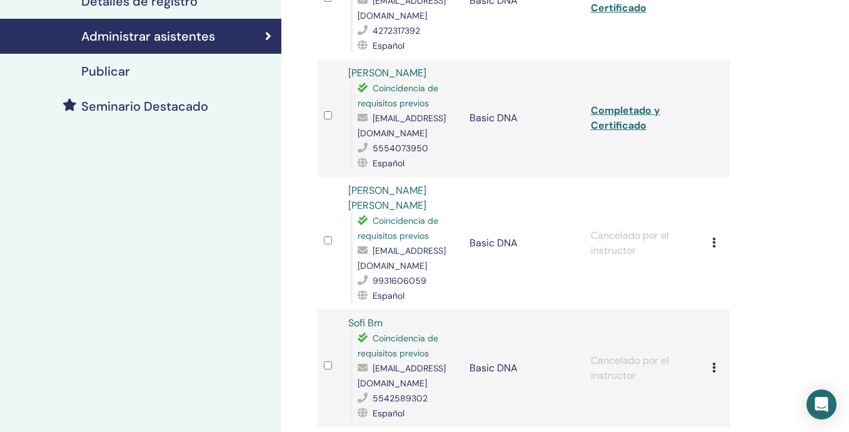
scroll to position [272, 0]
